Goal: Navigation & Orientation: Find specific page/section

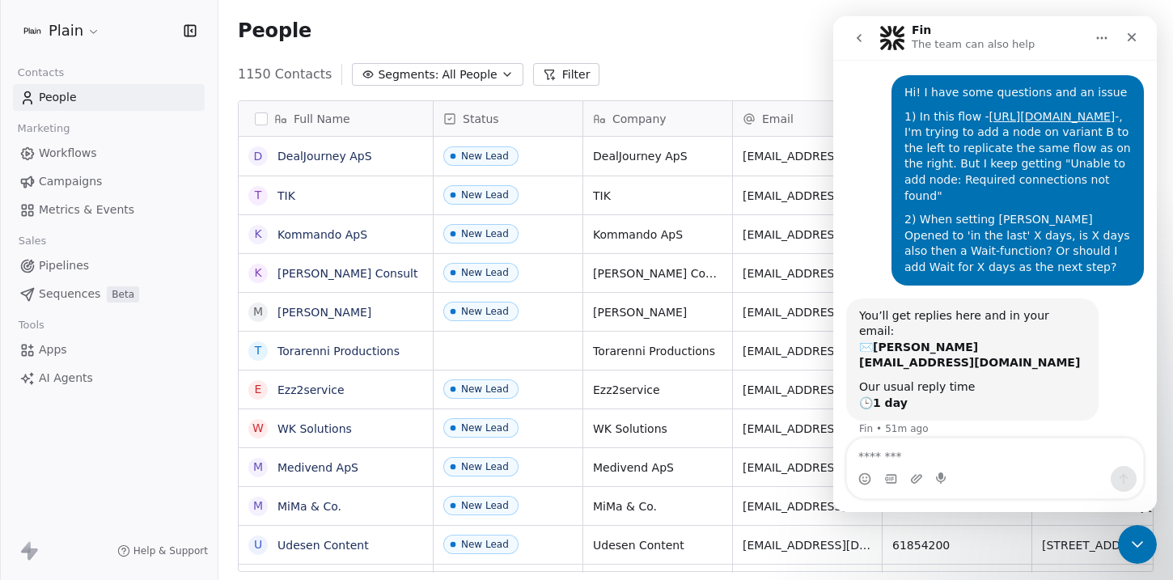
scroll to position [498, 942]
click at [1146, 546] on div "Close Intercom Messenger" at bounding box center [1135, 542] width 39 height 39
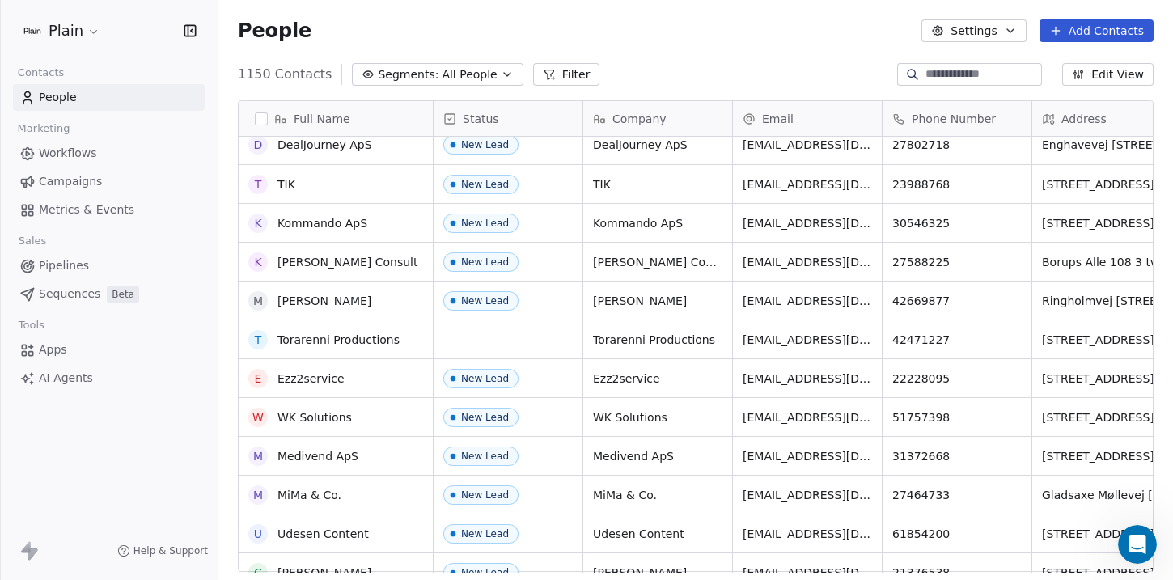
scroll to position [0, 0]
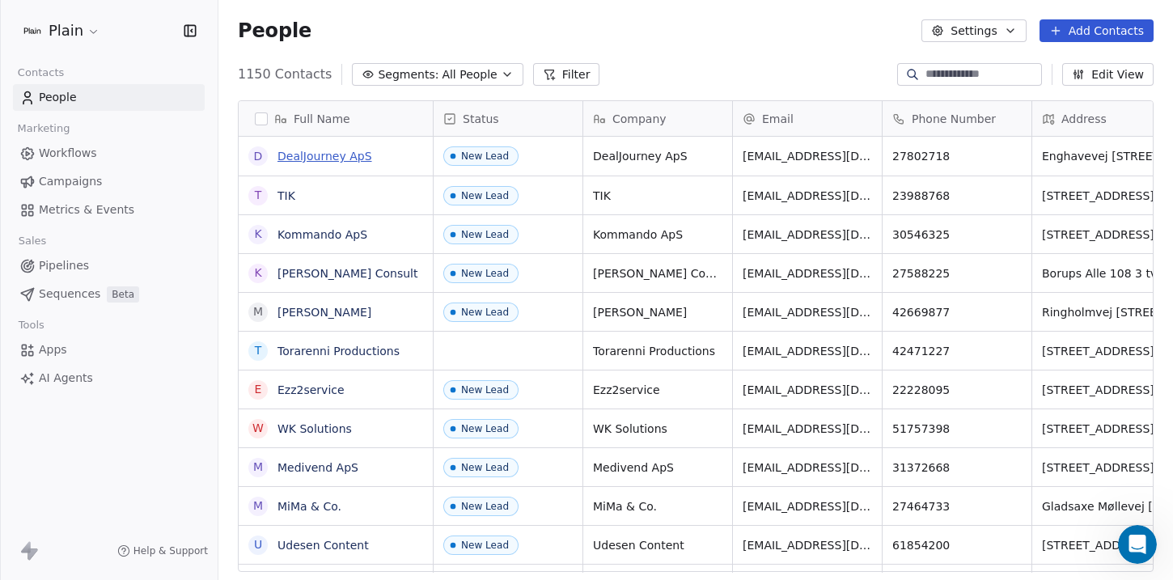
click at [309, 158] on link "DealJourney ApS" at bounding box center [324, 156] width 95 height 13
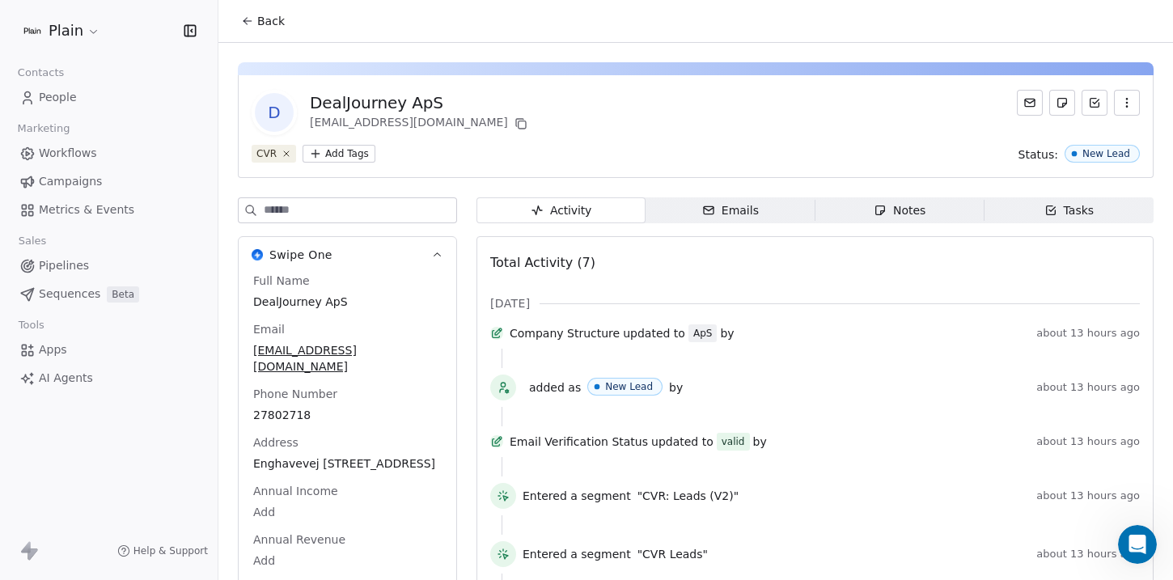
click at [56, 95] on span "People" at bounding box center [58, 97] width 38 height 17
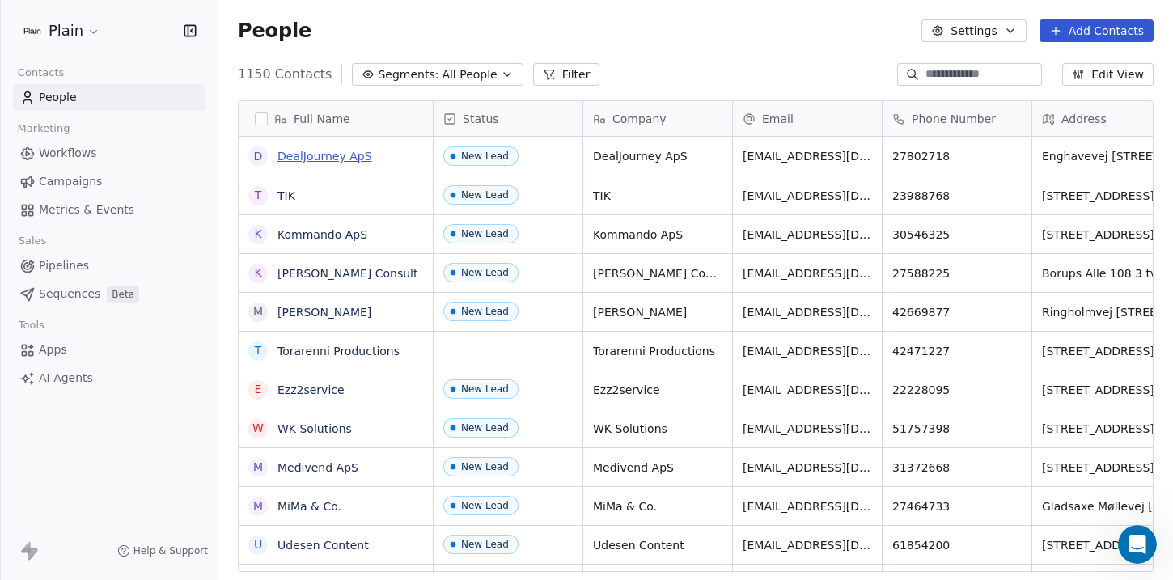
click at [329, 158] on link "DealJourney ApS" at bounding box center [324, 156] width 95 height 13
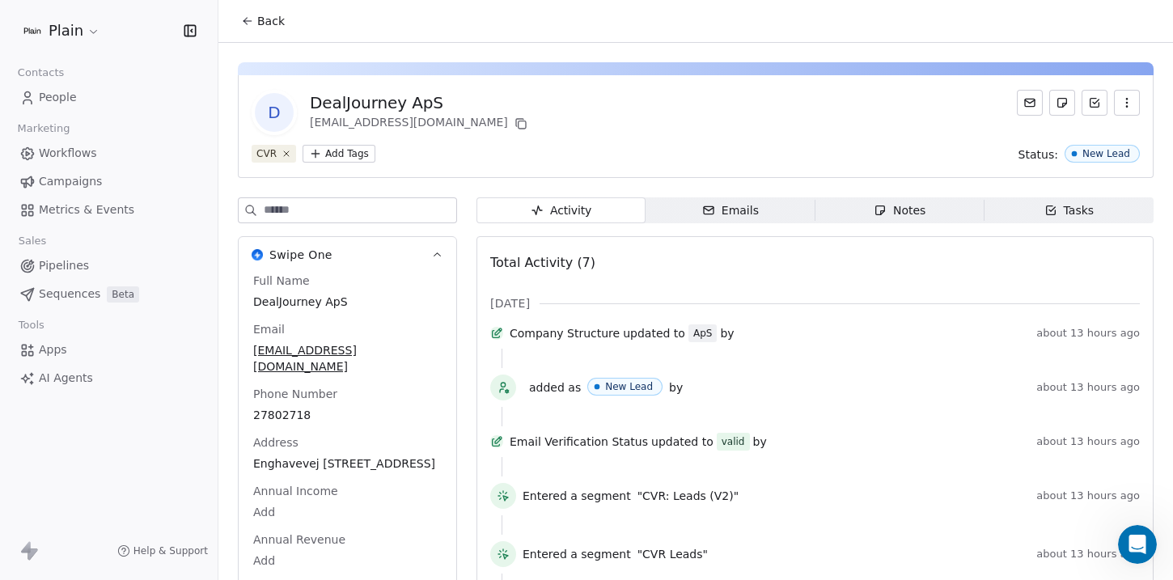
click at [298, 295] on span "DealJourney ApS" at bounding box center [347, 302] width 188 height 16
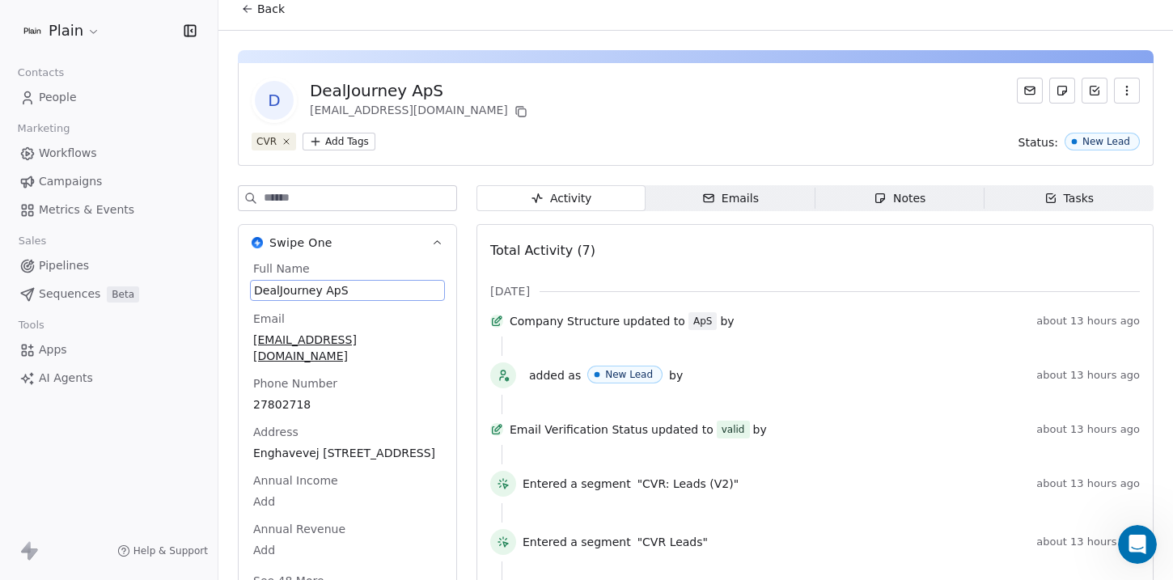
click at [287, 269] on span "Full Name" at bounding box center [281, 268] width 63 height 16
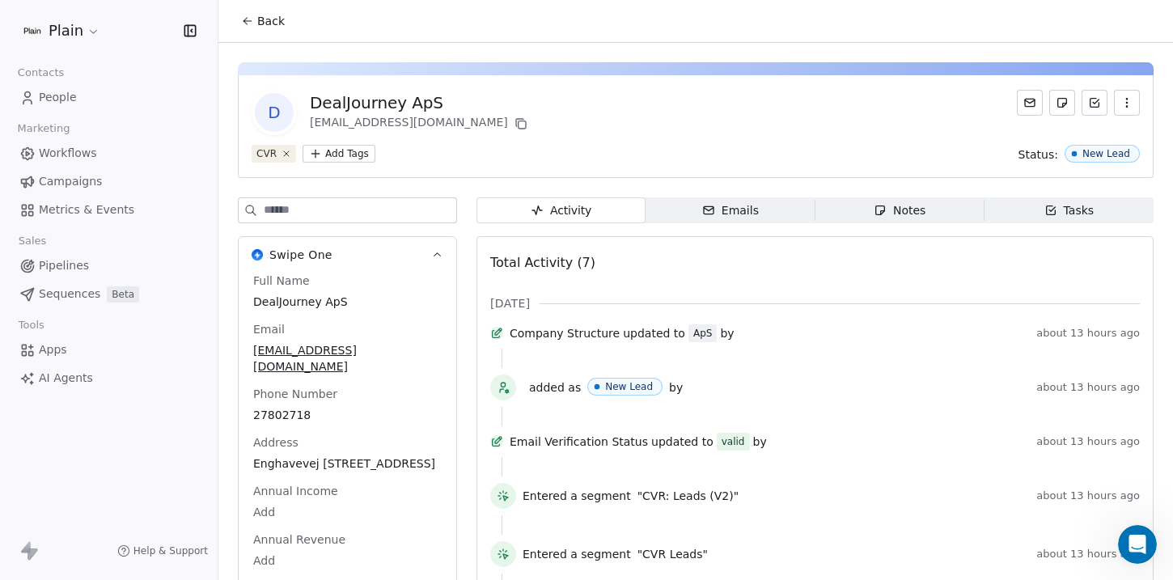
click at [242, 22] on icon at bounding box center [247, 21] width 13 height 13
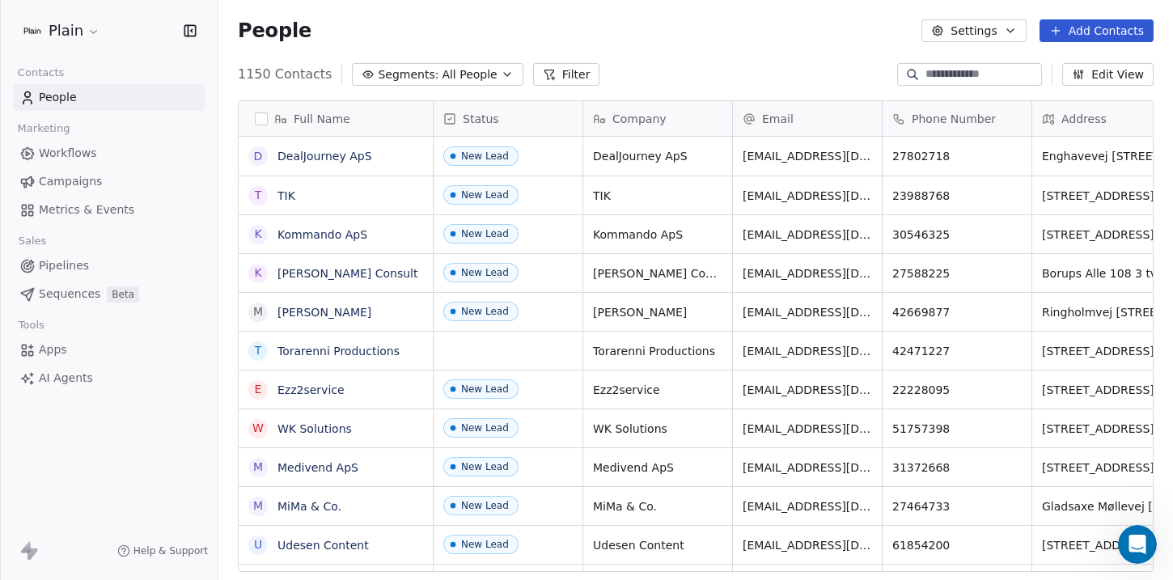
click at [1060, 27] on icon at bounding box center [1055, 30] width 13 height 13
click at [1060, 64] on span "Create new contact" at bounding box center [1101, 65] width 111 height 17
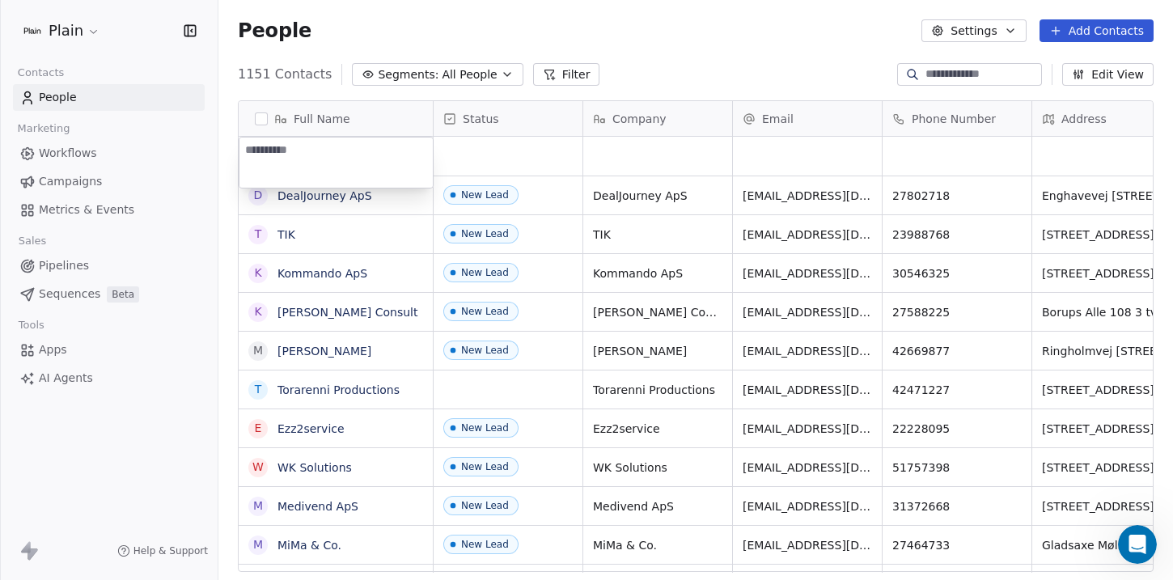
click at [282, 87] on html "Plain Contacts People Marketing Workflows Campaigns Metrics & Events Sales Pipe…" at bounding box center [586, 290] width 1173 height 580
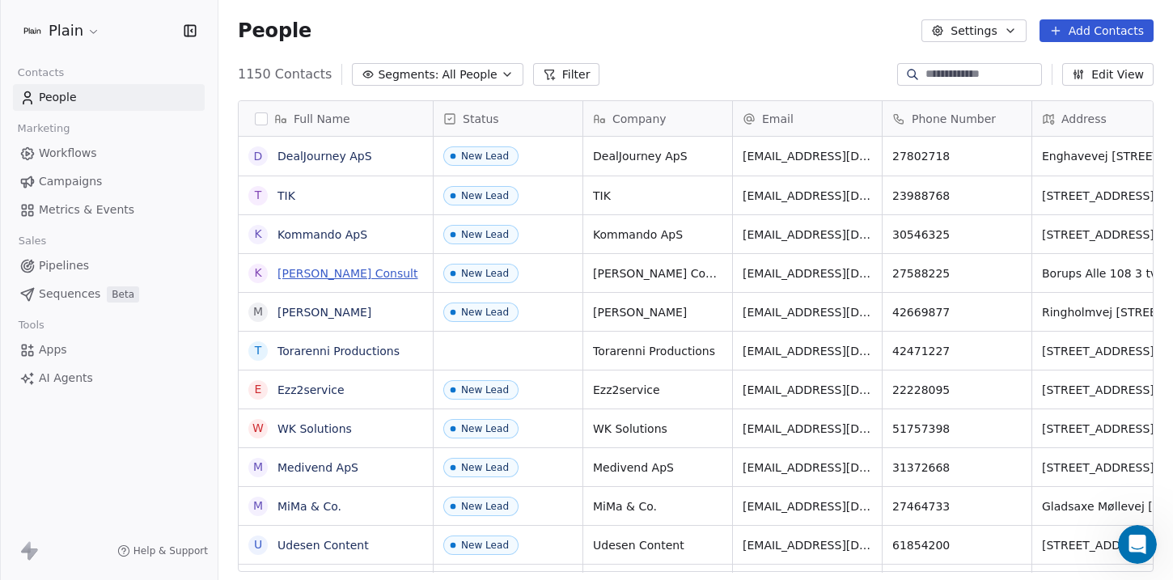
copy link "[PERSON_NAME] Consult"
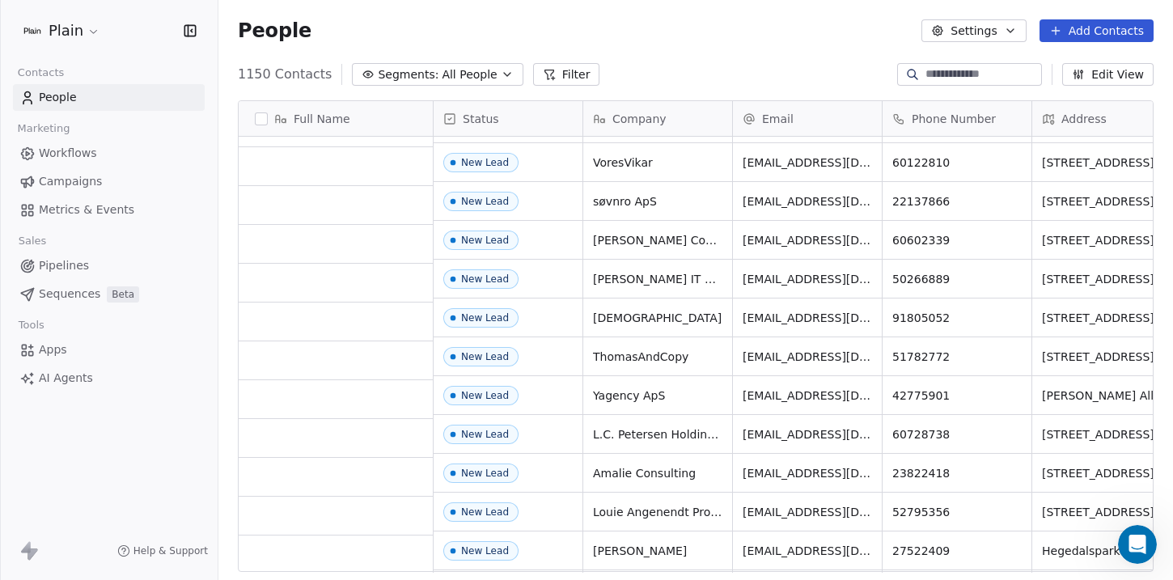
scroll to position [4632, 0]
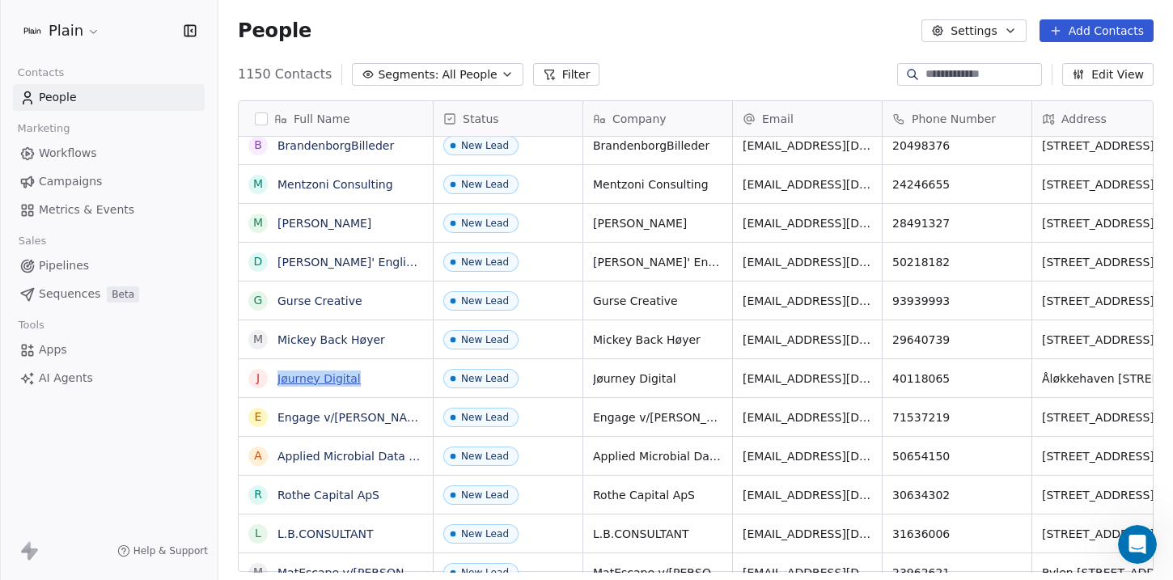
copy link "Jøurney Digital"
click at [314, 374] on link "Jøurney Digital" at bounding box center [318, 378] width 83 height 13
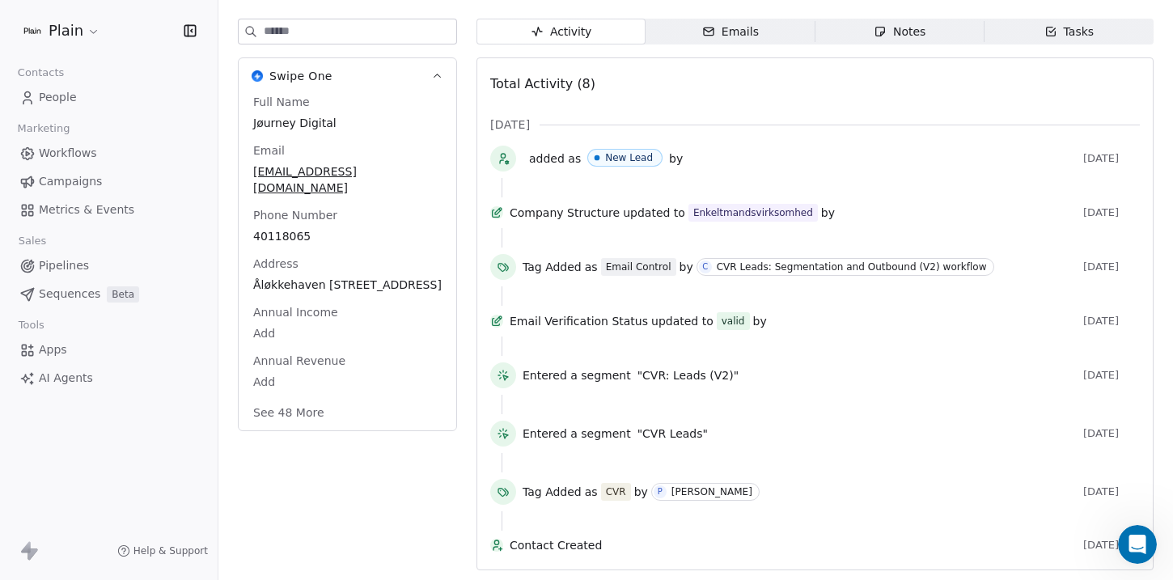
scroll to position [205, 0]
click at [279, 398] on button "See 48 More" at bounding box center [288, 412] width 91 height 29
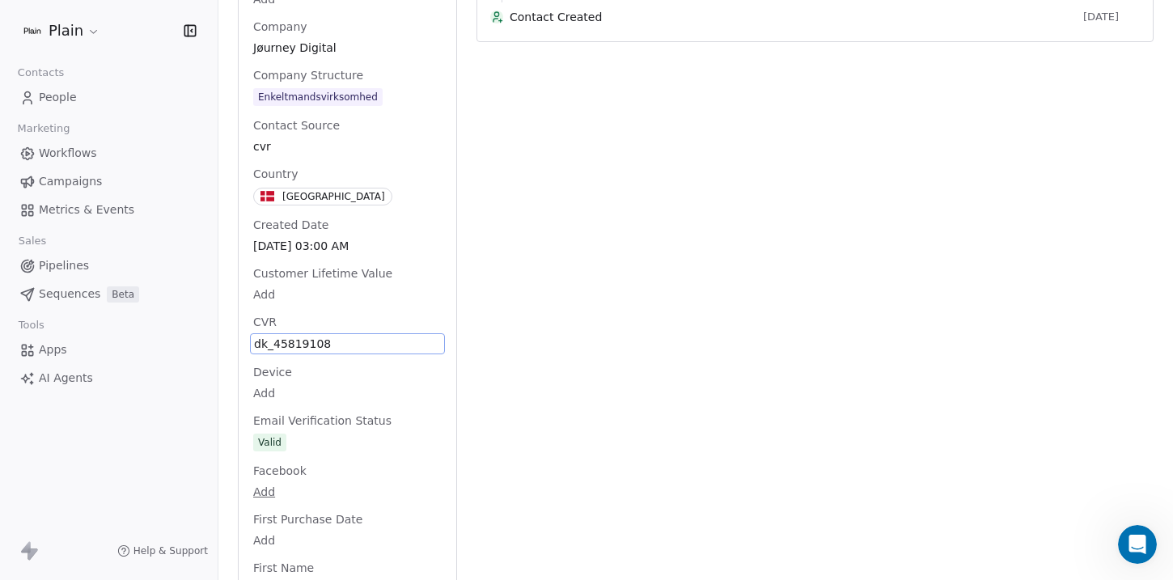
scroll to position [760, 0]
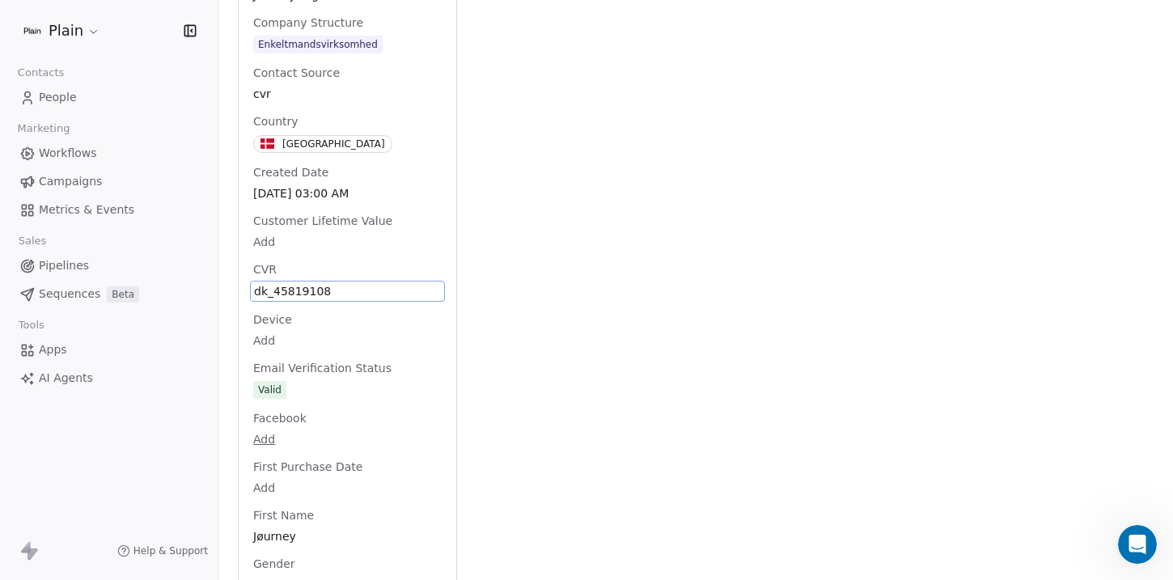
click at [303, 288] on span "dk_45819108" at bounding box center [347, 291] width 187 height 16
click at [304, 295] on textarea "**********" at bounding box center [341, 306] width 180 height 50
click at [562, 265] on html "Plain Contacts People Marketing Workflows Campaigns Metrics & Events Sales Pipe…" at bounding box center [586, 290] width 1173 height 580
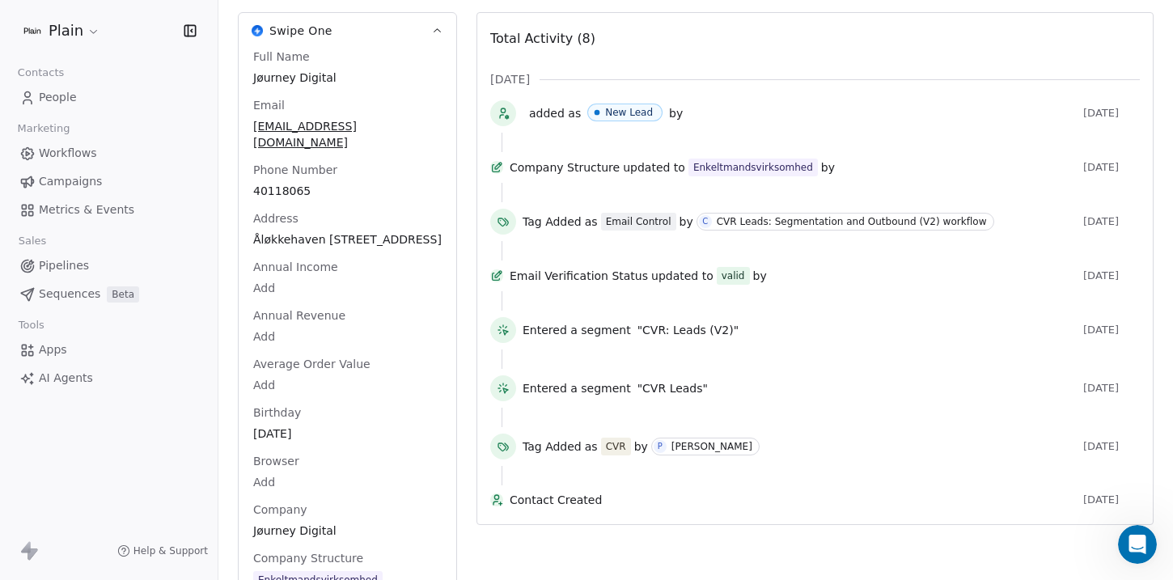
scroll to position [214, 0]
